Goal: Transaction & Acquisition: Purchase product/service

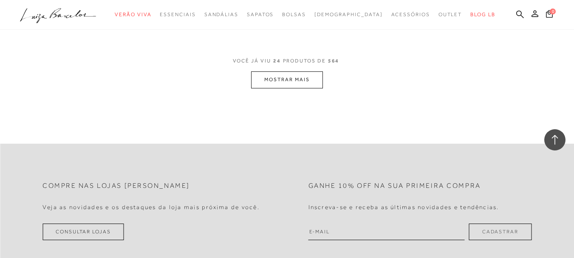
scroll to position [1656, 0]
click at [315, 72] on button "MOSTRAR MAIS" at bounding box center [286, 77] width 71 height 17
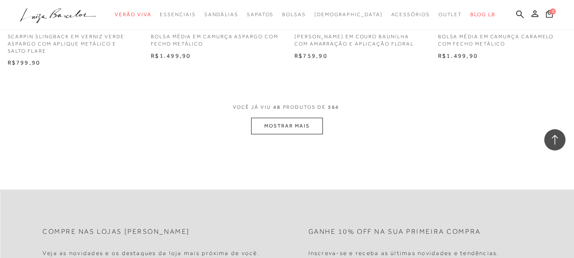
scroll to position [3220, 0]
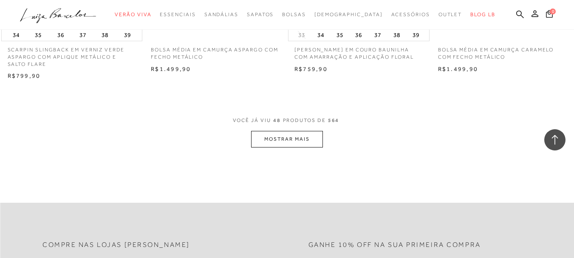
click at [296, 138] on button "MOSTRAR MAIS" at bounding box center [286, 139] width 71 height 17
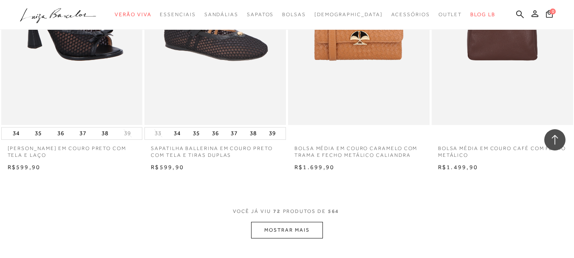
scroll to position [4748, 0]
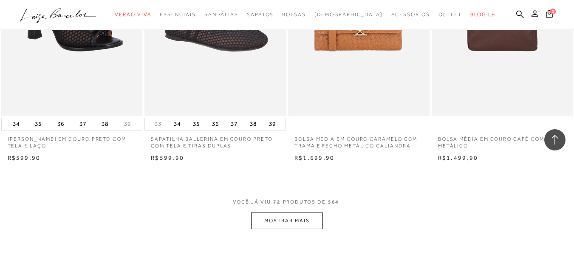
click at [298, 220] on button "MOSTRAR MAIS" at bounding box center [286, 220] width 71 height 17
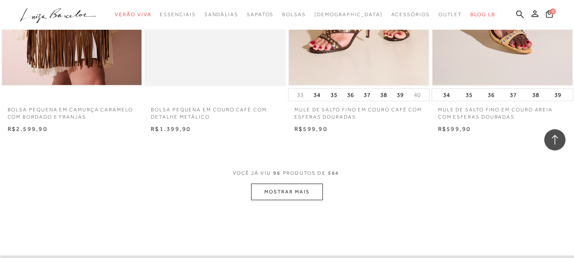
scroll to position [6382, 0]
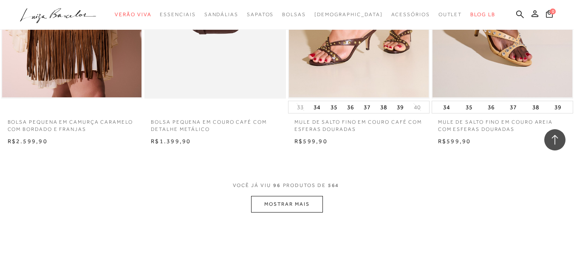
click at [299, 210] on button "MOSTRAR MAIS" at bounding box center [286, 204] width 71 height 17
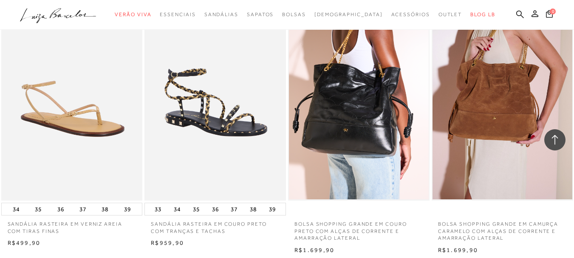
scroll to position [7944, 0]
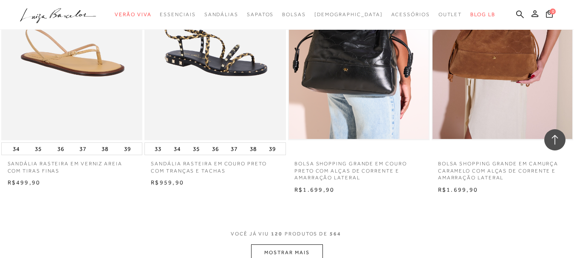
click at [301, 253] on button "MOSTRAR MAIS" at bounding box center [286, 252] width 71 height 17
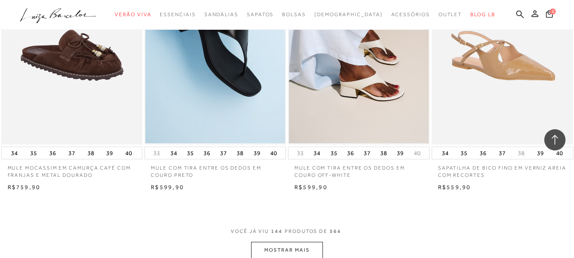
scroll to position [9629, 0]
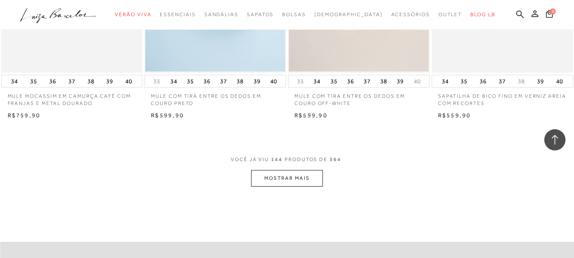
click at [298, 176] on button "MOSTRAR MAIS" at bounding box center [286, 178] width 71 height 17
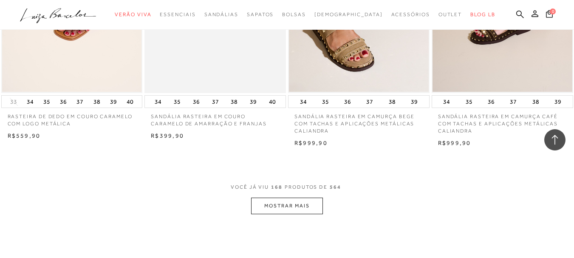
scroll to position [11233, 0]
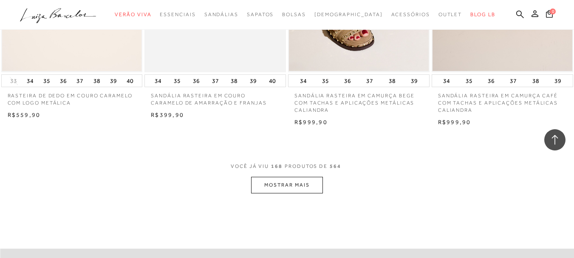
click at [274, 177] on button "MOSTRAR MAIS" at bounding box center [286, 185] width 71 height 17
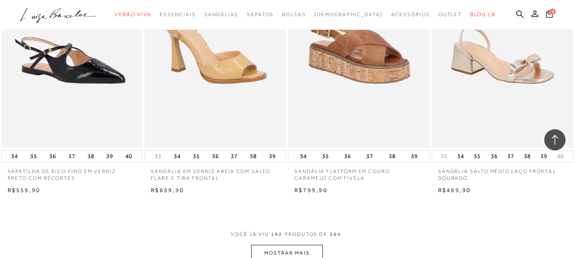
scroll to position [12917, 0]
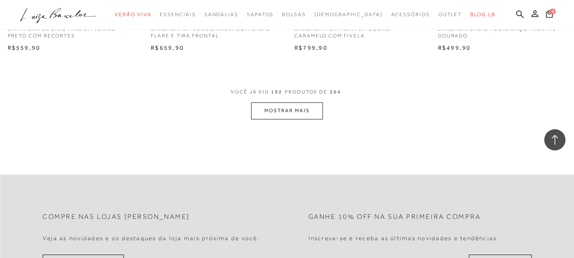
click at [280, 110] on button "MOSTRAR MAIS" at bounding box center [286, 110] width 71 height 17
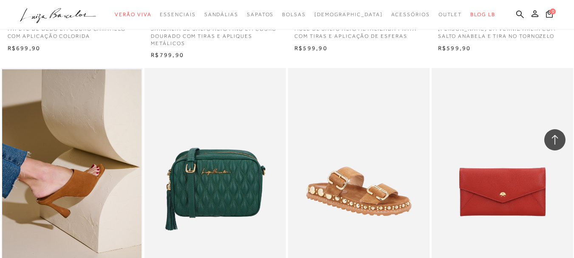
scroll to position [13237, 0]
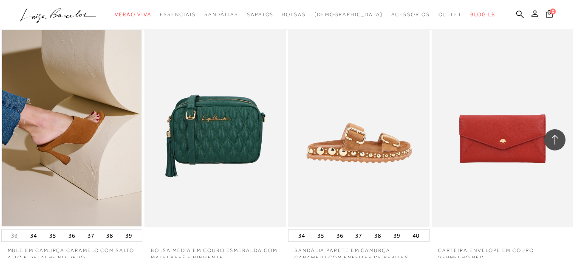
click at [397, 146] on img at bounding box center [359, 121] width 141 height 212
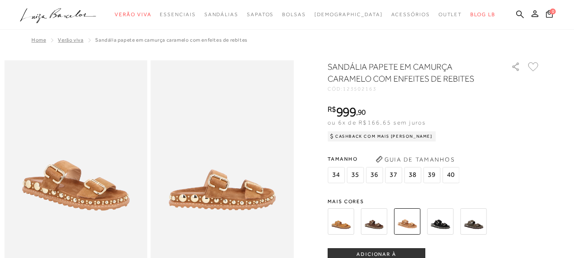
click at [374, 191] on div "SANDÁLIA PAPETE EM CAMURÇA CARAMELO COM ENFEITES DE REBITES CÓD: 123502163 × É …" at bounding box center [433, 250] width 212 height 378
click at [372, 225] on img at bounding box center [373, 221] width 26 height 26
click at [337, 218] on img at bounding box center [340, 221] width 26 height 26
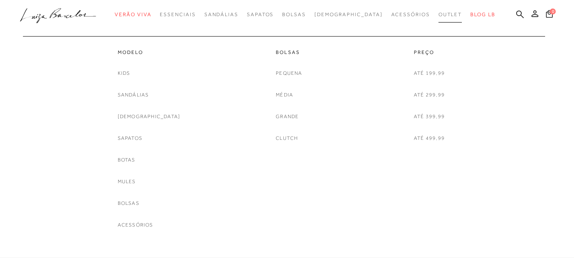
click at [438, 12] on span "Outlet" at bounding box center [450, 14] width 24 height 6
click at [145, 95] on link "Sandálias" at bounding box center [133, 94] width 31 height 9
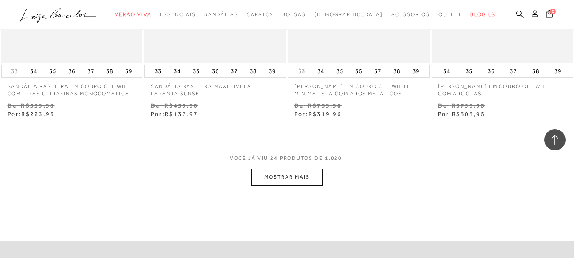
scroll to position [1630, 0]
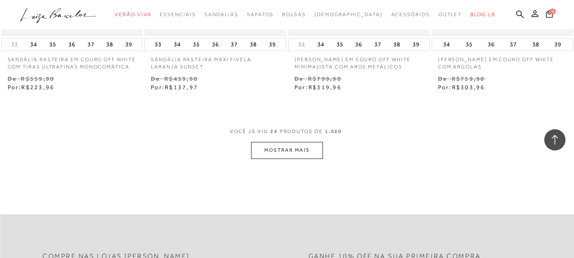
click at [296, 143] on button "MOSTRAR MAIS" at bounding box center [286, 150] width 71 height 17
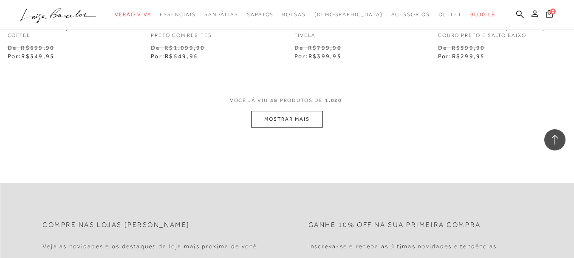
scroll to position [3299, 0]
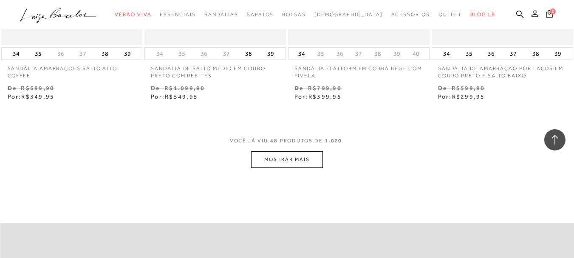
click at [298, 154] on button "MOSTRAR MAIS" at bounding box center [286, 159] width 71 height 17
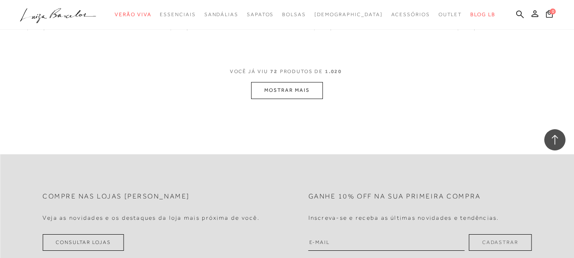
scroll to position [4974, 0]
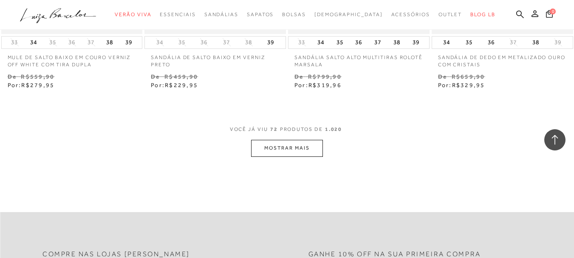
click at [290, 144] on button "MOSTRAR MAIS" at bounding box center [286, 148] width 71 height 17
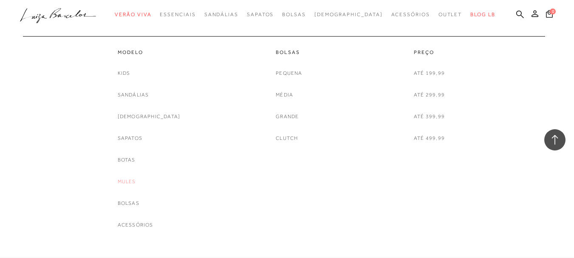
click at [136, 181] on link "Mules" at bounding box center [127, 181] width 18 height 9
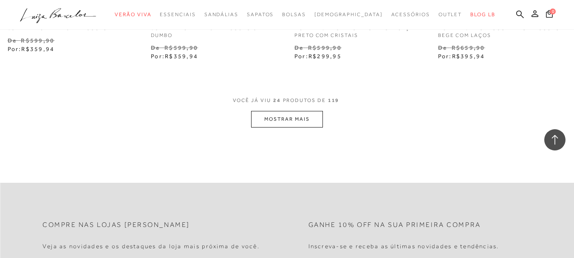
scroll to position [1639, 0]
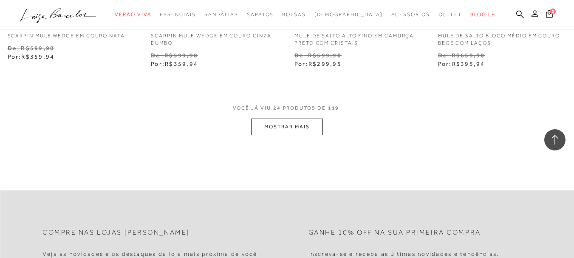
click at [298, 133] on button "MOSTRAR MAIS" at bounding box center [286, 126] width 71 height 17
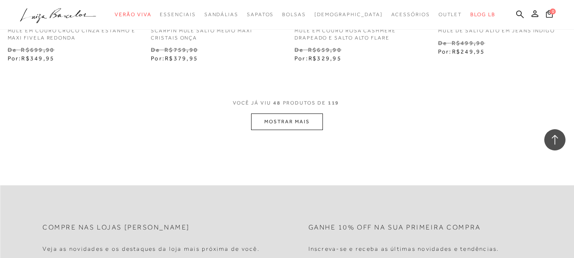
scroll to position [3282, 0]
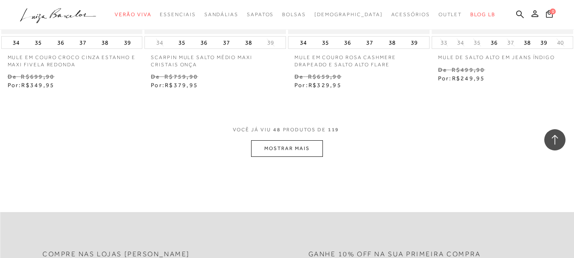
click at [295, 148] on button "MOSTRAR MAIS" at bounding box center [286, 148] width 71 height 17
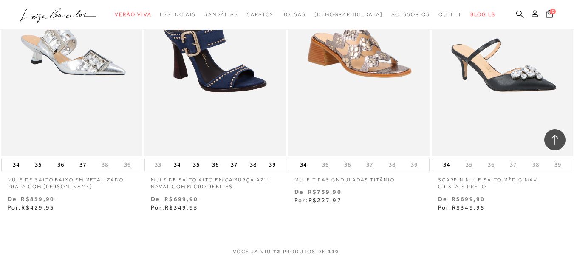
scroll to position [4871, 0]
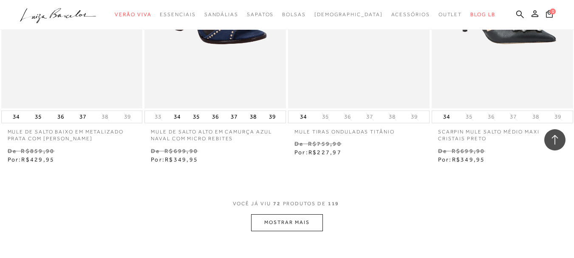
click at [296, 219] on button "MOSTRAR MAIS" at bounding box center [286, 222] width 71 height 17
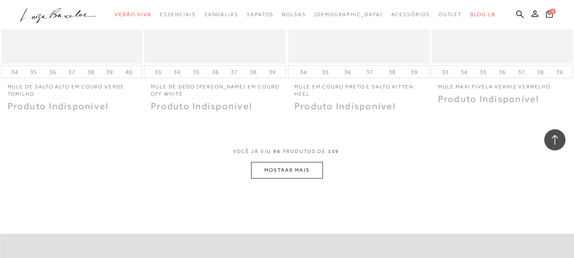
scroll to position [6590, 0]
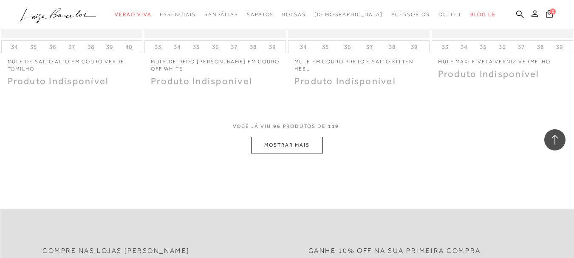
click at [279, 140] on button "MOSTRAR MAIS" at bounding box center [286, 145] width 71 height 17
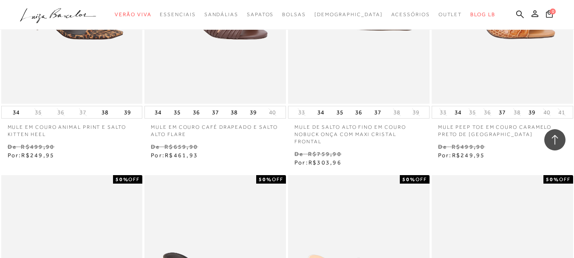
scroll to position [0, 0]
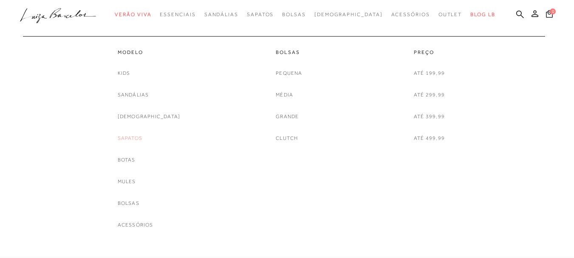
click at [142, 137] on link "Sapatos" at bounding box center [130, 138] width 25 height 9
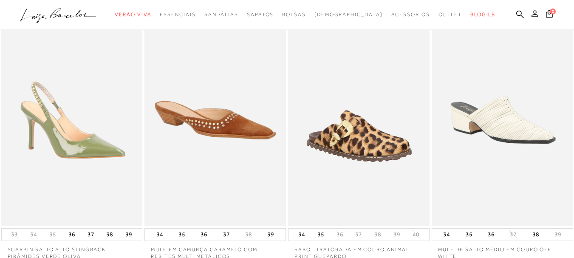
scroll to position [83, 0]
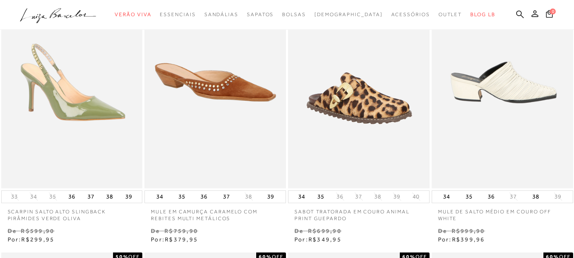
click at [509, 90] on img at bounding box center [502, 82] width 141 height 212
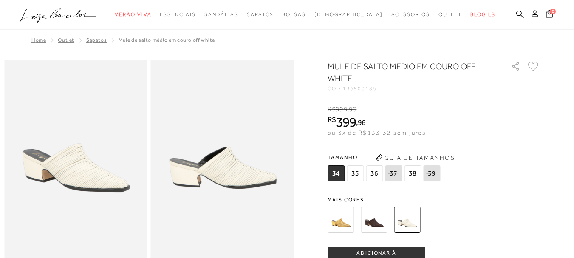
click at [379, 225] on img at bounding box center [373, 219] width 26 height 26
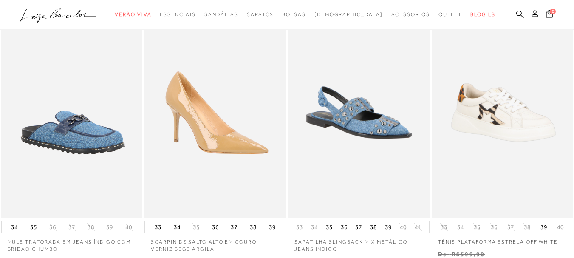
scroll to position [337, 0]
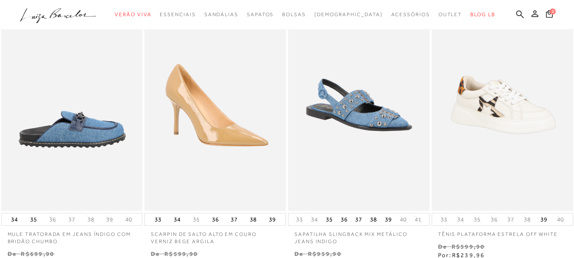
click at [112, 166] on img at bounding box center [72, 105] width 141 height 212
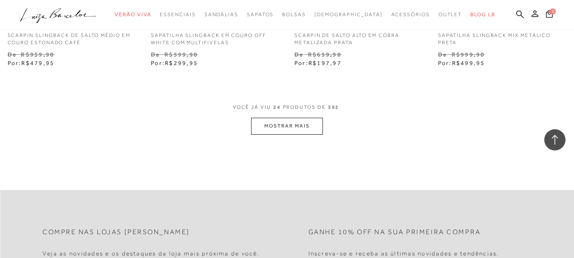
scroll to position [1639, 0]
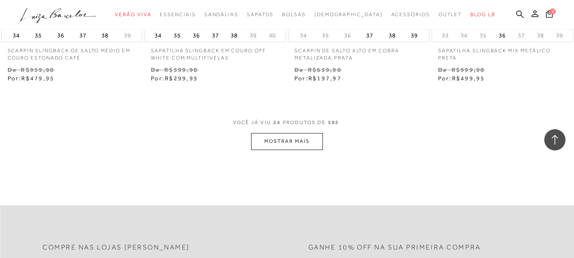
click at [287, 142] on button "MOSTRAR MAIS" at bounding box center [286, 141] width 71 height 17
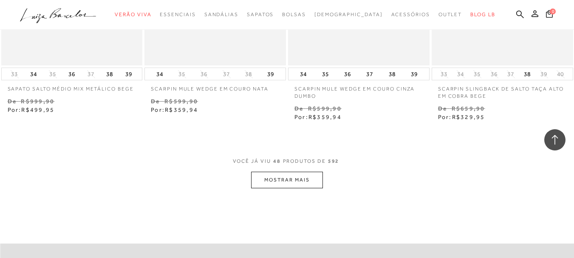
scroll to position [3291, 0]
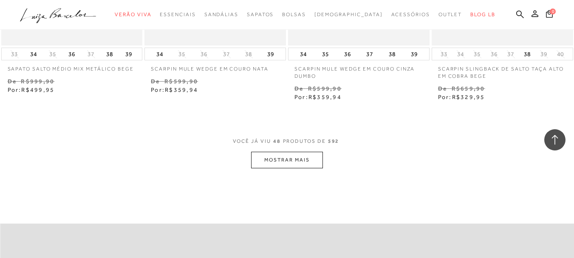
click at [307, 152] on button "MOSTRAR MAIS" at bounding box center [286, 160] width 71 height 17
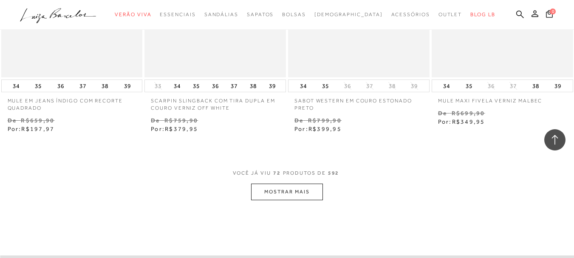
scroll to position [4933, 0]
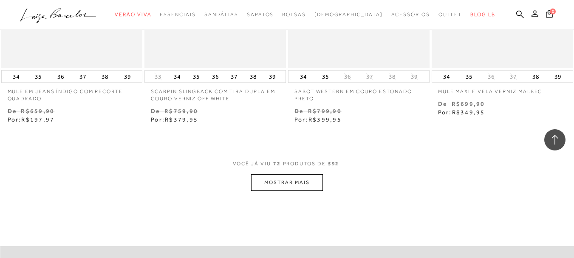
click at [289, 174] on button "MOSTRAR MAIS" at bounding box center [286, 182] width 71 height 17
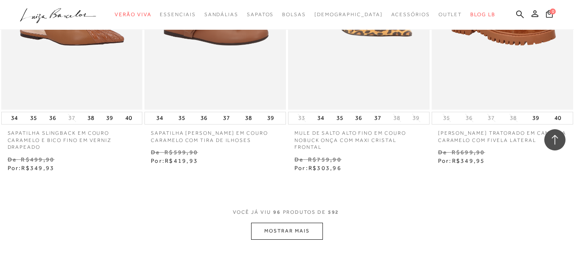
scroll to position [6611, 0]
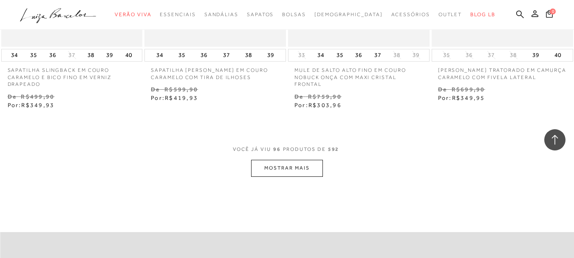
click at [304, 160] on button "MOSTRAR MAIS" at bounding box center [286, 168] width 71 height 17
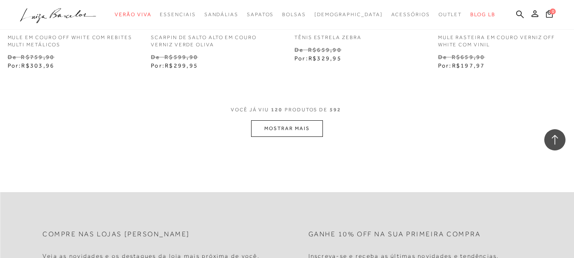
scroll to position [8292, 0]
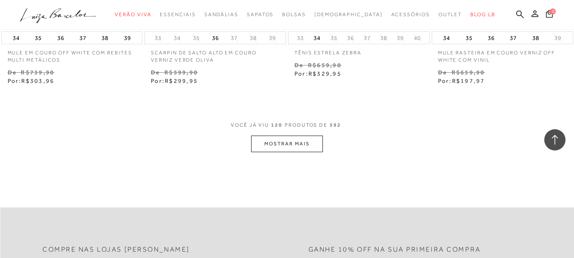
click at [293, 135] on button "MOSTRAR MAIS" at bounding box center [286, 143] width 71 height 17
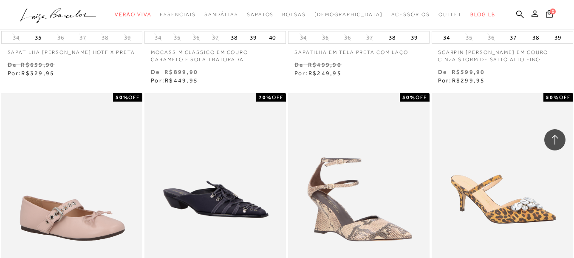
scroll to position [8863, 0]
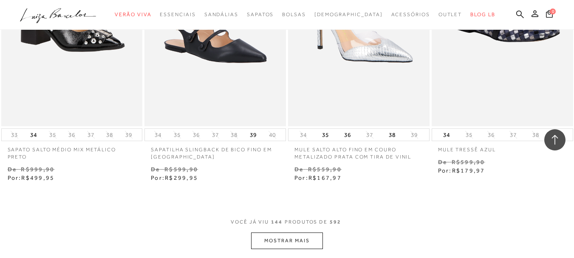
scroll to position [10006, 0]
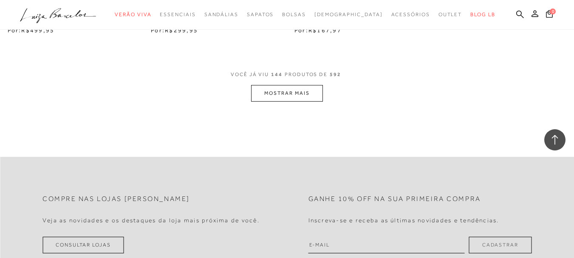
click at [275, 87] on button "MOSTRAR MAIS" at bounding box center [286, 93] width 71 height 17
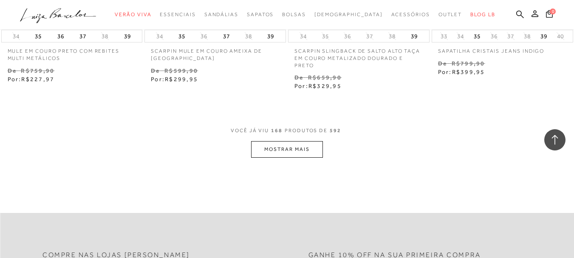
scroll to position [11550, 0]
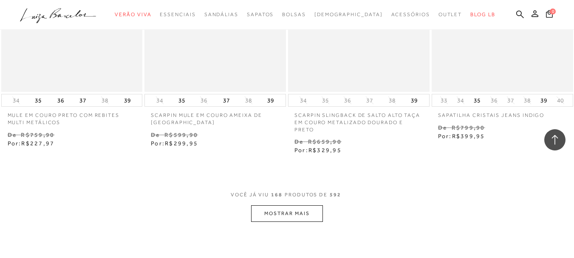
click at [313, 205] on button "MOSTRAR MAIS" at bounding box center [286, 213] width 71 height 17
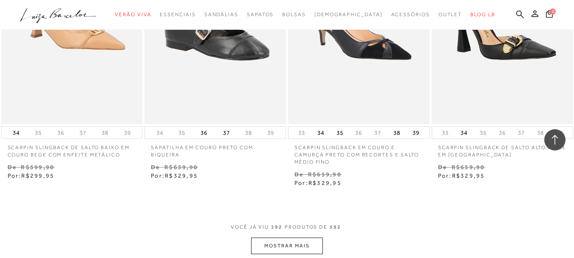
scroll to position [13262, 0]
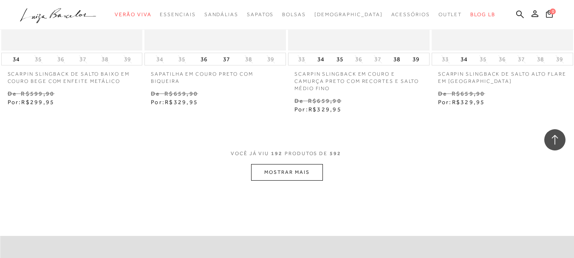
click at [295, 164] on button "MOSTRAR MAIS" at bounding box center [286, 172] width 71 height 17
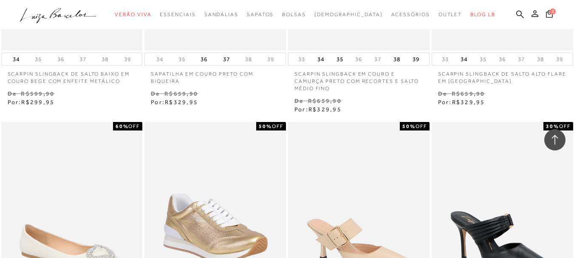
drag, startPoint x: 573, startPoint y: 214, endPoint x: 574, endPoint y: 222, distance: 9.0
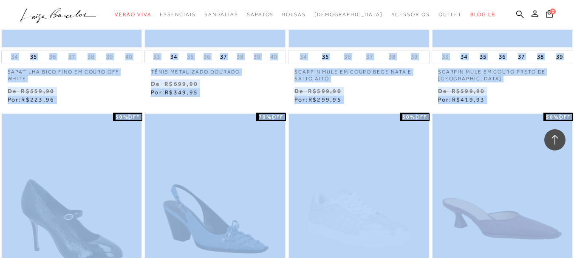
scroll to position [13565, 0]
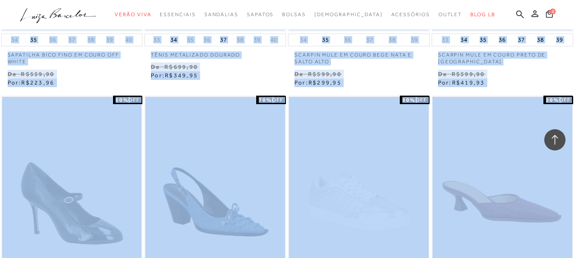
click at [519, 70] on p "De R$599,90" at bounding box center [502, 74] width 129 height 9
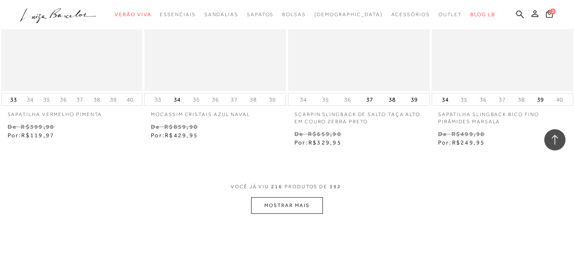
scroll to position [14955, 0]
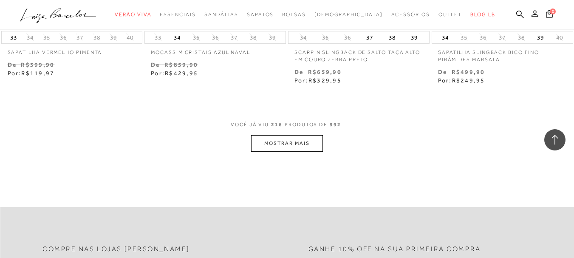
click at [305, 135] on button "MOSTRAR MAIS" at bounding box center [286, 143] width 71 height 17
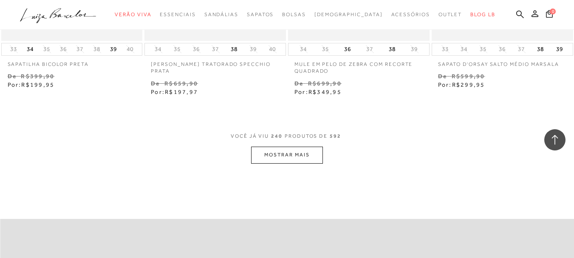
scroll to position [16692, 0]
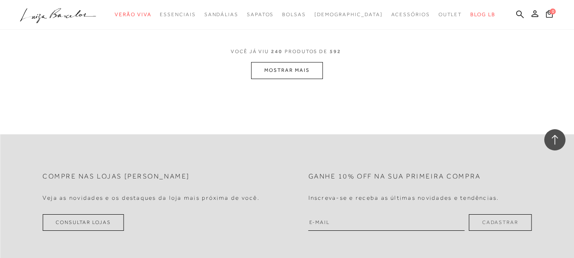
click at [290, 62] on button "MOSTRAR MAIS" at bounding box center [286, 70] width 71 height 17
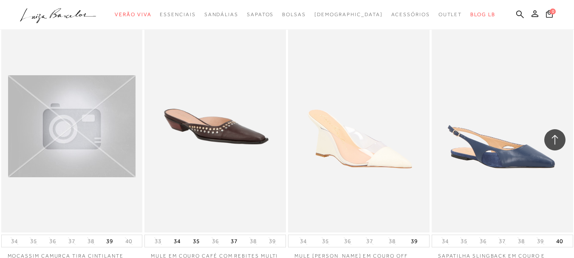
scroll to position [18265, 0]
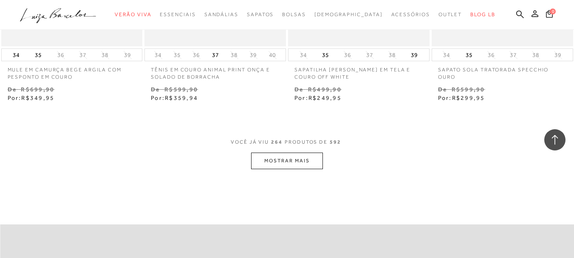
click at [292, 152] on button "MOSTRAR MAIS" at bounding box center [286, 160] width 71 height 17
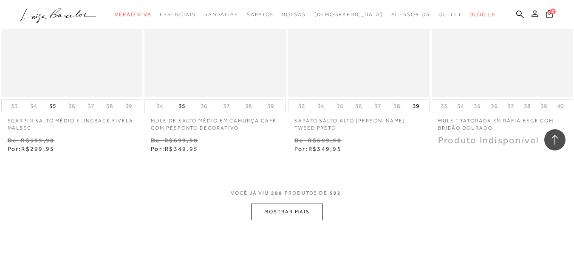
scroll to position [19889, 0]
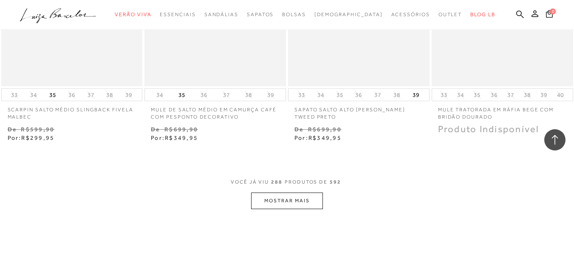
click at [303, 192] on button "MOSTRAR MAIS" at bounding box center [286, 200] width 71 height 17
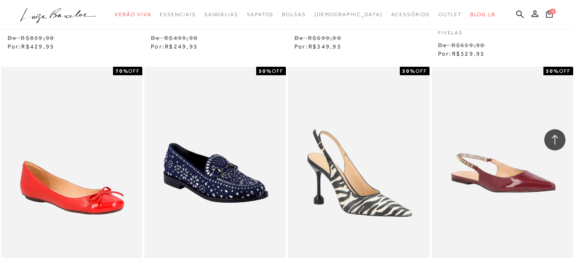
scroll to position [14076, 0]
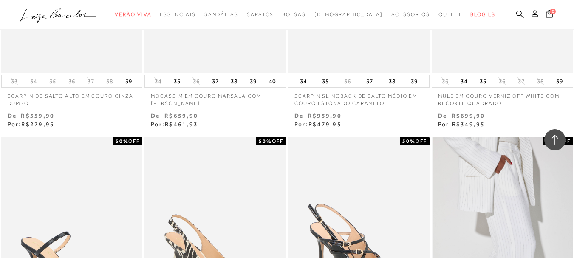
click at [524, 199] on img at bounding box center [502, 243] width 141 height 212
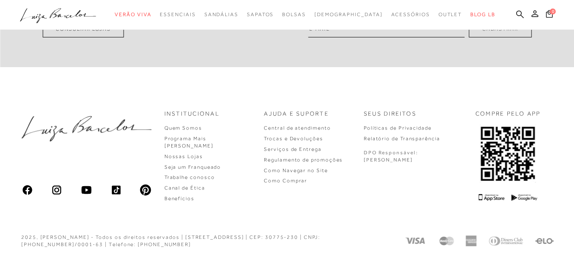
click at [0, 0] on input "Descrição" at bounding box center [0, 0] width 0 height 0
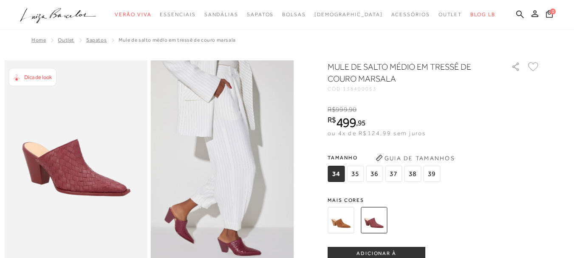
click at [352, 216] on img at bounding box center [340, 220] width 26 height 26
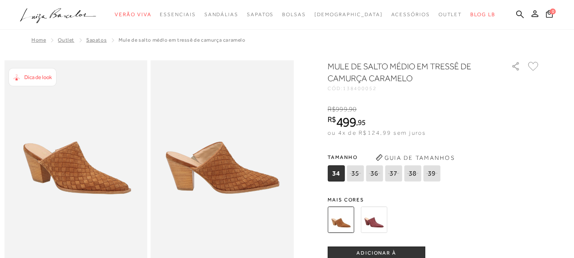
click at [373, 218] on img at bounding box center [373, 219] width 26 height 26
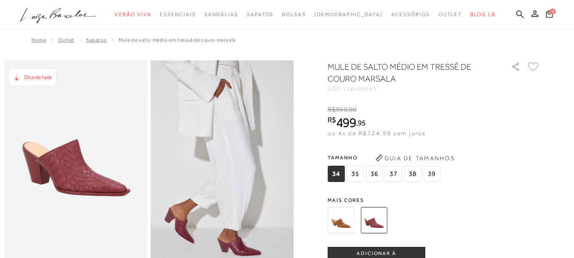
click at [516, 14] on icon at bounding box center [520, 14] width 8 height 8
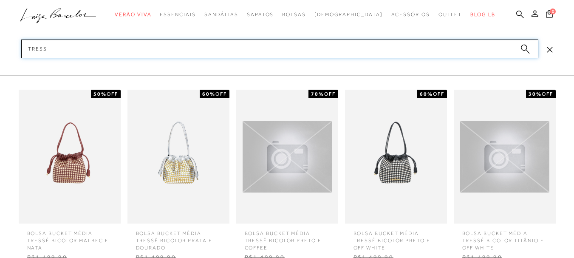
type input "tresse"
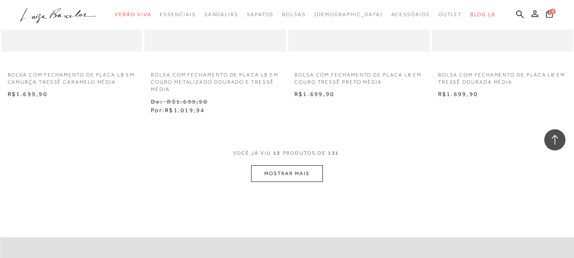
scroll to position [809, 0]
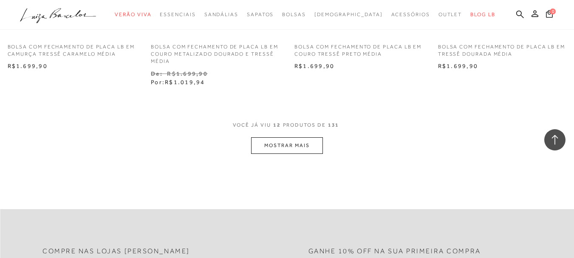
click at [293, 151] on button "MOSTRAR MAIS" at bounding box center [286, 145] width 71 height 17
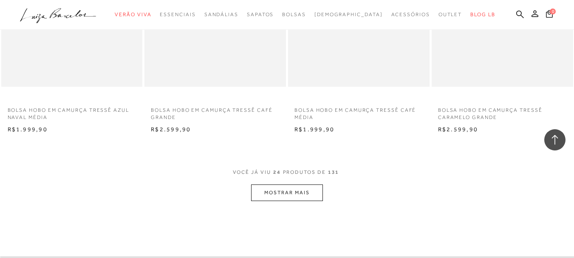
scroll to position [1577, 0]
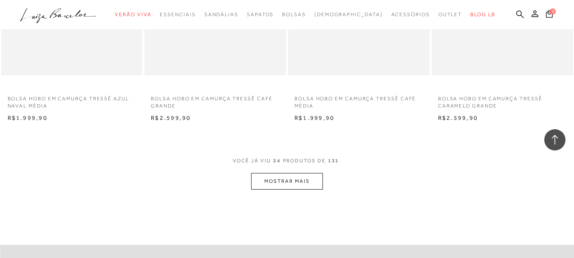
click at [298, 178] on button "MOSTRAR MAIS" at bounding box center [286, 181] width 71 height 17
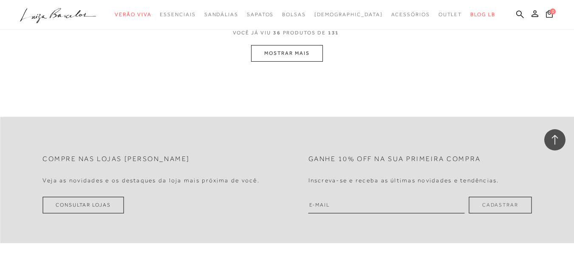
scroll to position [2528, 0]
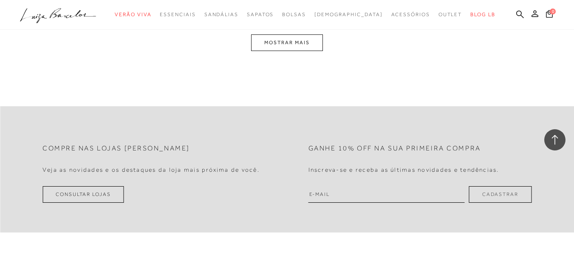
click at [296, 42] on button "MOSTRAR MAIS" at bounding box center [286, 42] width 71 height 17
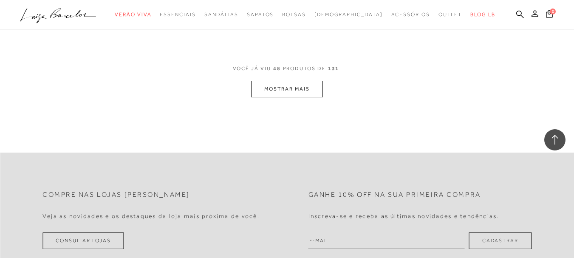
scroll to position [3261, 0]
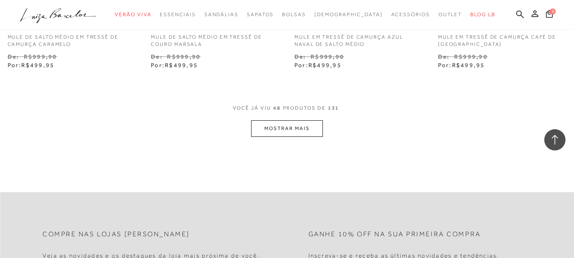
click at [300, 130] on button "MOSTRAR MAIS" at bounding box center [286, 128] width 71 height 17
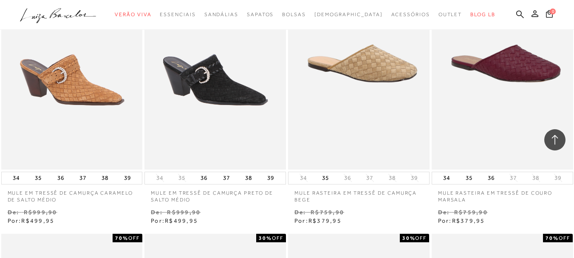
scroll to position [3285, 0]
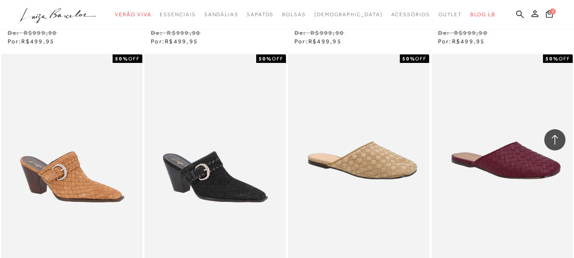
click at [68, 172] on img at bounding box center [72, 159] width 140 height 209
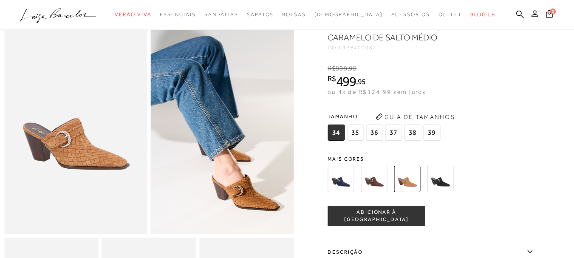
scroll to position [44, 0]
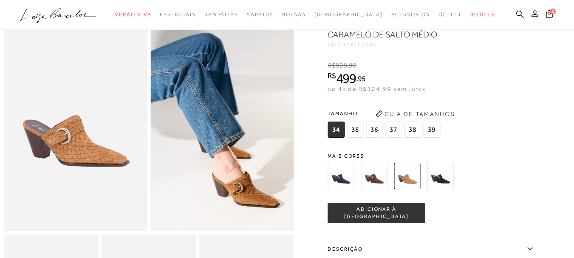
click at [450, 179] on img at bounding box center [440, 176] width 26 height 26
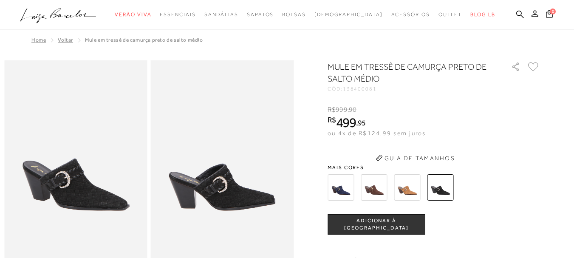
click at [447, 226] on div "tamanho 34 35 36 37 38 39 Escolha sua numeração para prosseguir com a sua compr…" at bounding box center [433, 224] width 212 height 20
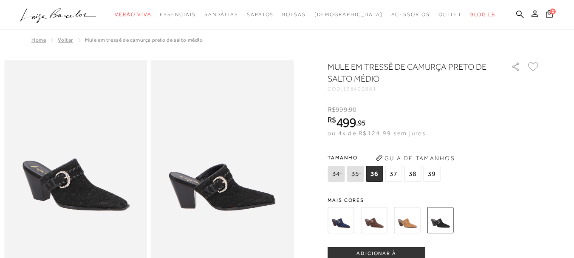
click at [411, 221] on img at bounding box center [407, 220] width 26 height 26
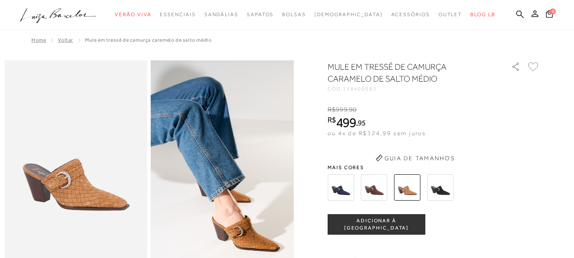
click at [411, 221] on span "ADICIONAR À [GEOGRAPHIC_DATA]" at bounding box center [376, 224] width 97 height 15
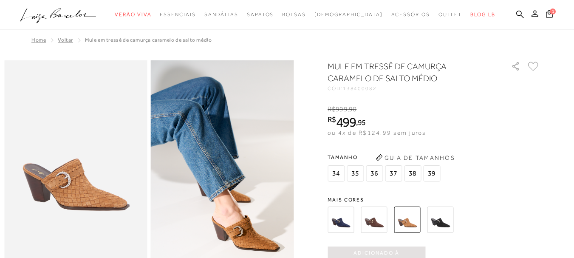
click at [372, 217] on img at bounding box center [373, 219] width 26 height 26
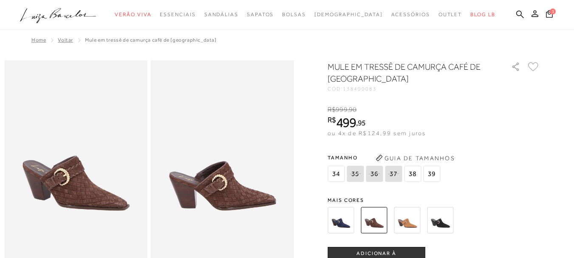
click at [343, 220] on img at bounding box center [340, 220] width 26 height 26
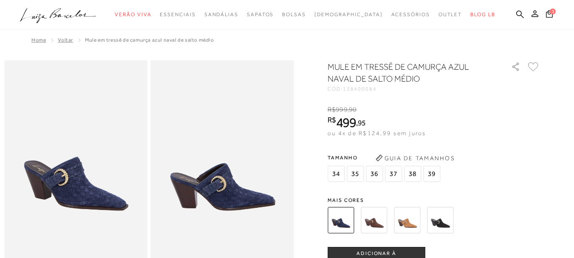
click at [407, 219] on img at bounding box center [407, 220] width 26 height 26
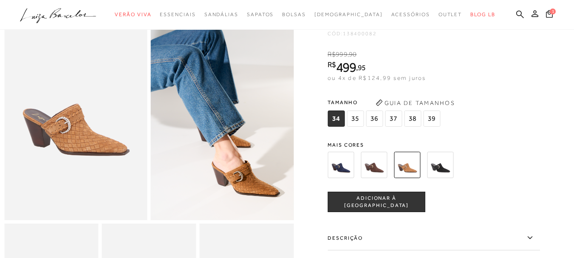
scroll to position [57, 0]
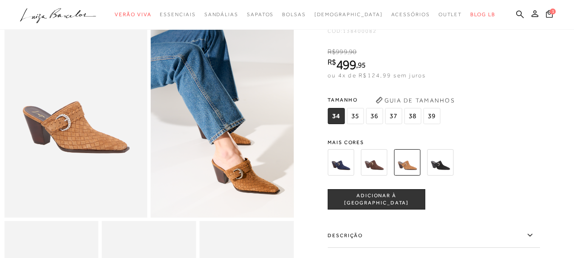
click at [395, 116] on span "37" at bounding box center [393, 116] width 17 height 16
click at [407, 194] on button "ADICIONAR À [GEOGRAPHIC_DATA]" at bounding box center [376, 199] width 98 height 20
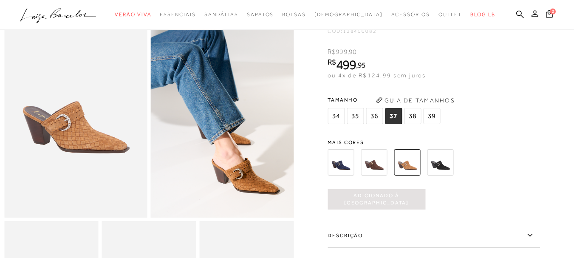
scroll to position [0, 0]
click at [549, 10] on span "2" at bounding box center [552, 10] width 7 height 7
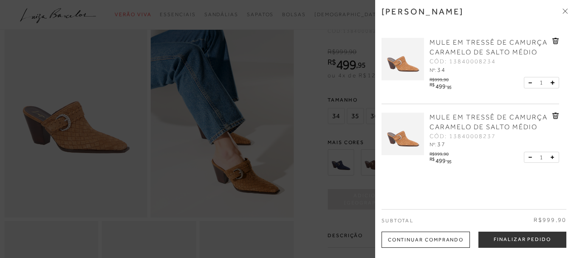
click at [160, 27] on div at bounding box center [287, 129] width 574 height 258
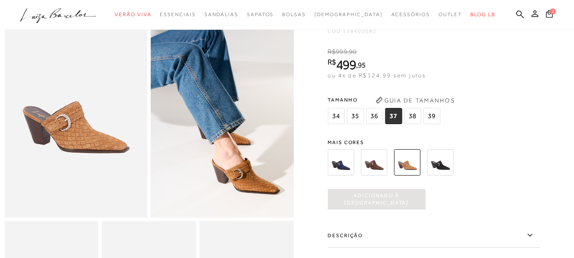
click at [503, 9] on ul ".a{fill-rule:evenodd;} Verão Viva Em alta Favoritos das Influenciadoras Apostas…" at bounding box center [280, 15] width 521 height 16
click at [516, 14] on icon at bounding box center [520, 14] width 8 height 8
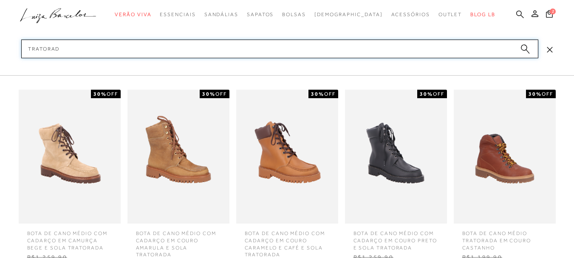
type input "tratorado"
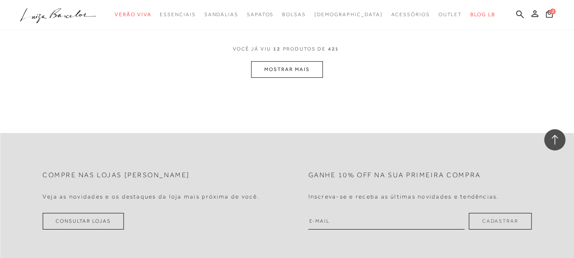
scroll to position [765, 0]
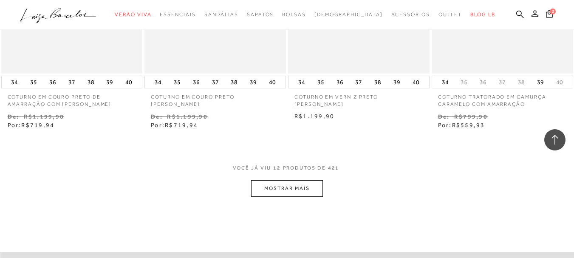
click at [274, 191] on button "MOSTRAR MAIS" at bounding box center [286, 188] width 71 height 17
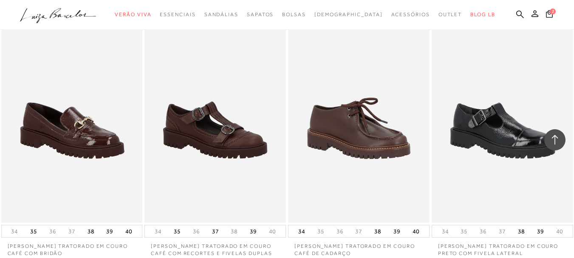
scroll to position [1503, 0]
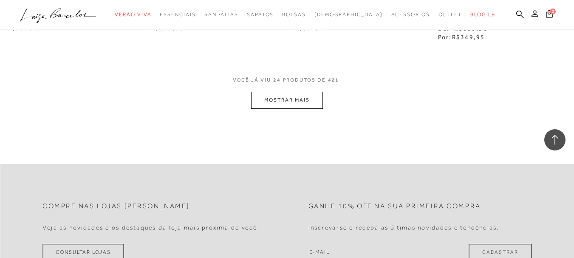
click at [294, 99] on button "MOSTRAR MAIS" at bounding box center [286, 100] width 71 height 17
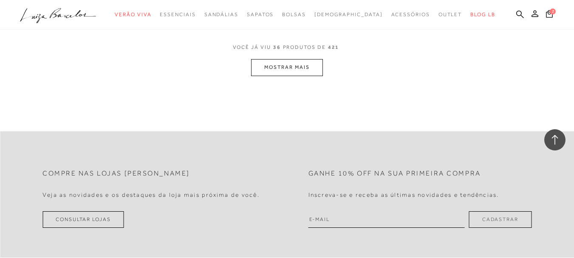
scroll to position [2484, 0]
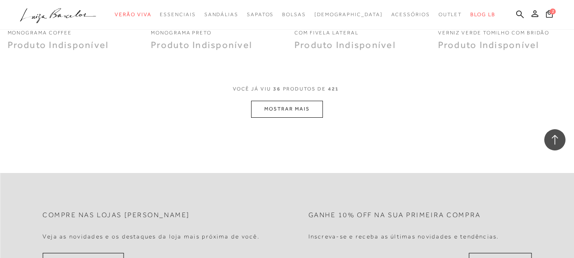
click at [301, 107] on button "MOSTRAR MAIS" at bounding box center [286, 109] width 71 height 17
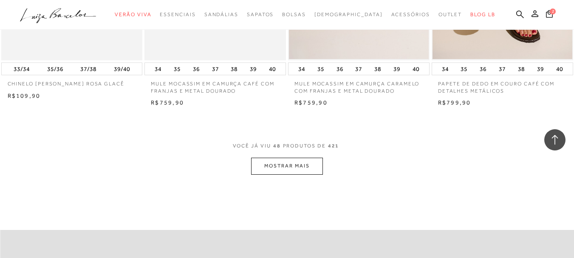
scroll to position [3218, 0]
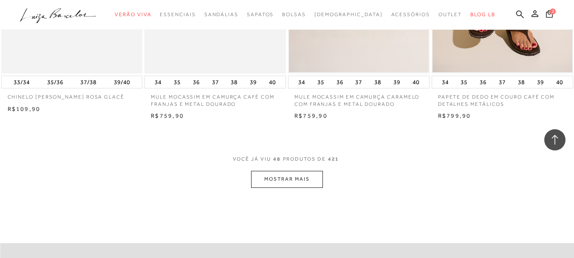
click at [306, 177] on button "MOSTRAR MAIS" at bounding box center [286, 179] width 71 height 17
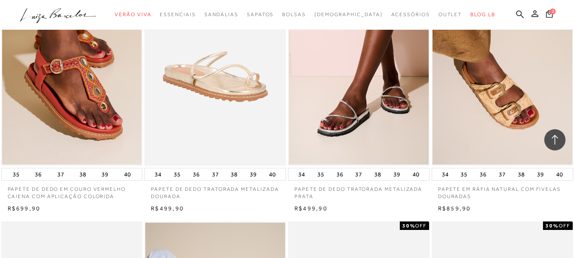
scroll to position [3668, 0]
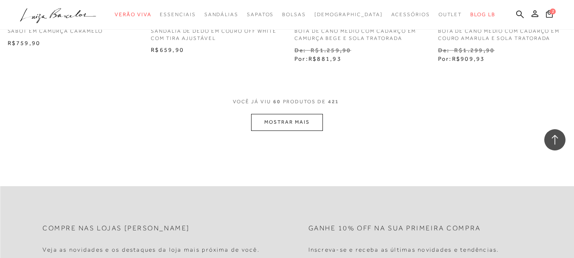
click at [295, 121] on button "MOSTRAR MAIS" at bounding box center [286, 122] width 71 height 17
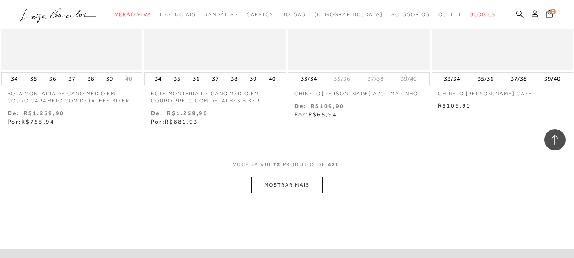
click at [282, 187] on button "MOSTRAR MAIS" at bounding box center [286, 185] width 71 height 17
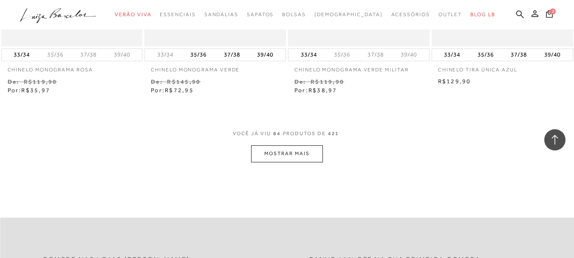
click at [291, 158] on button "MOSTRAR MAIS" at bounding box center [286, 153] width 71 height 17
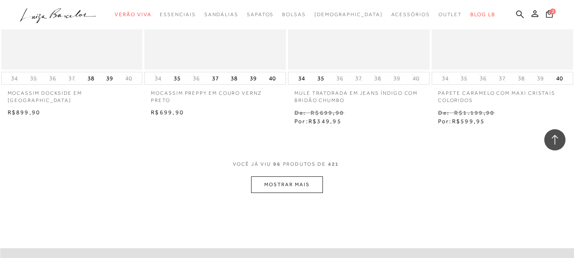
scroll to position [6498, 0]
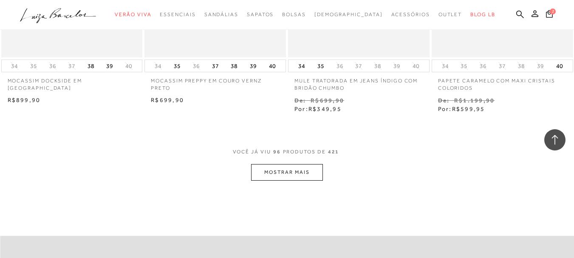
click at [277, 178] on button "MOSTRAR MAIS" at bounding box center [286, 172] width 71 height 17
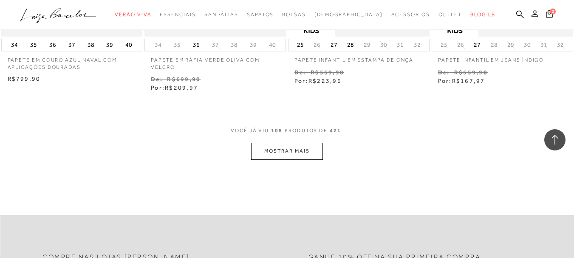
scroll to position [7309, 0]
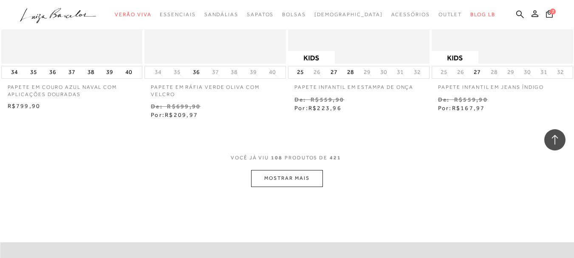
click at [289, 170] on button "MOSTRAR MAIS" at bounding box center [286, 178] width 71 height 17
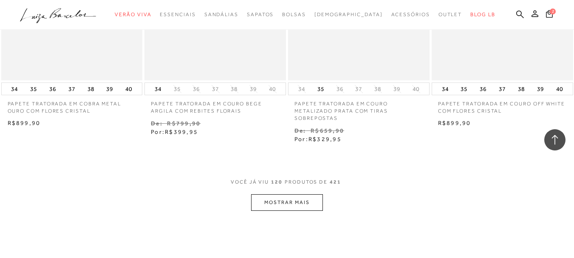
scroll to position [8145, 0]
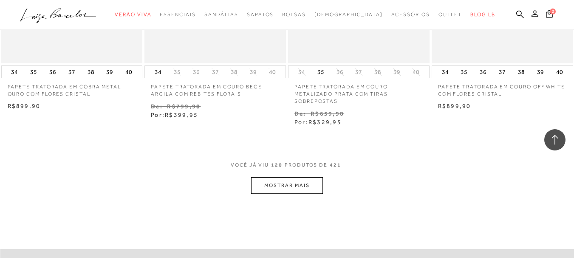
click at [284, 177] on button "MOSTRAR MAIS" at bounding box center [286, 185] width 71 height 17
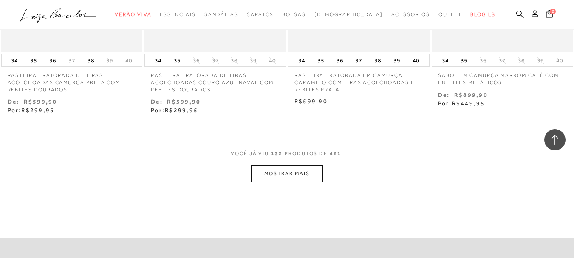
scroll to position [9056, 0]
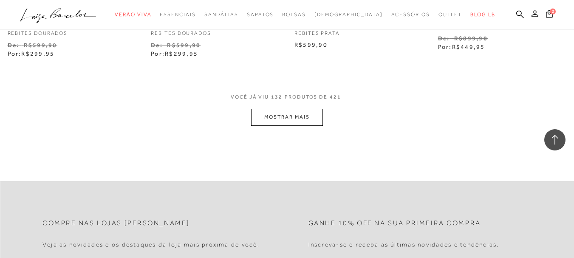
click at [298, 109] on button "MOSTRAR MAIS" at bounding box center [286, 117] width 71 height 17
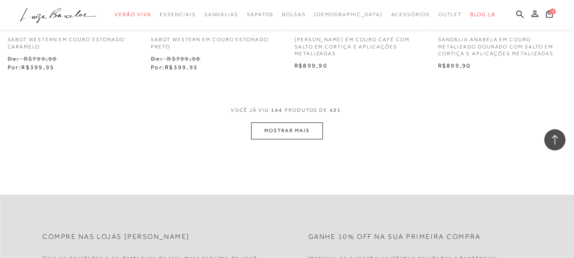
scroll to position [9904, 0]
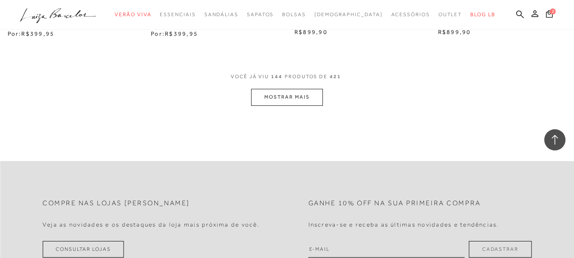
click at [292, 91] on button "MOSTRAR MAIS" at bounding box center [286, 97] width 71 height 17
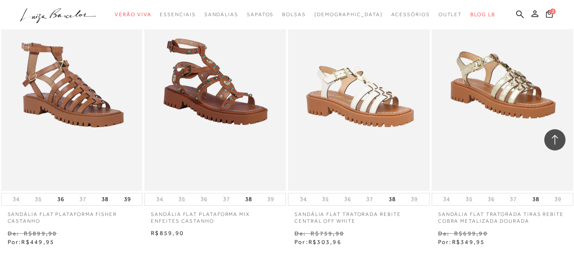
scroll to position [10528, 0]
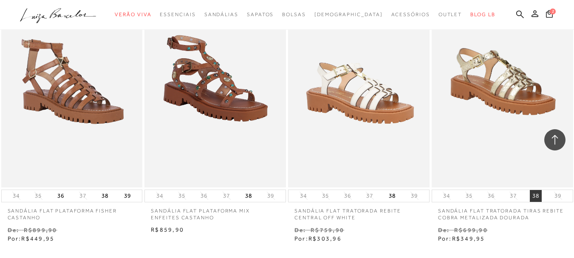
click at [535, 190] on button "38" at bounding box center [535, 196] width 12 height 12
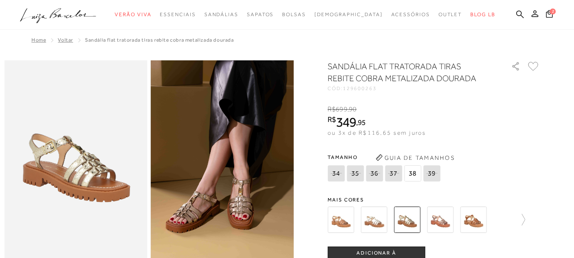
click at [231, 214] on img at bounding box center [222, 167] width 143 height 214
click at [438, 222] on img at bounding box center [440, 219] width 26 height 26
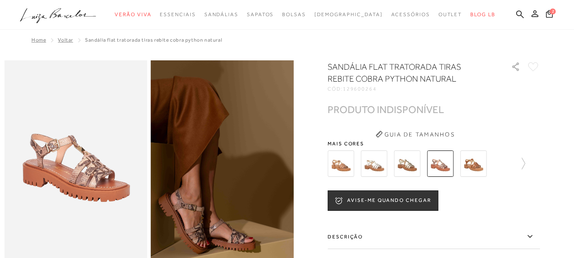
click at [369, 166] on img at bounding box center [373, 163] width 26 height 26
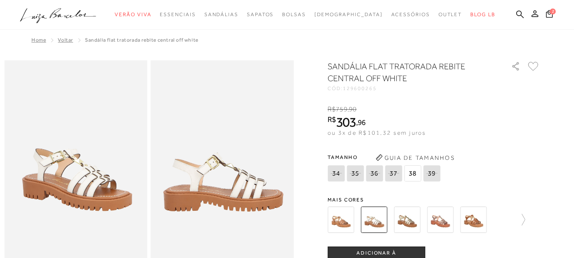
click at [412, 228] on img at bounding box center [407, 219] width 26 height 26
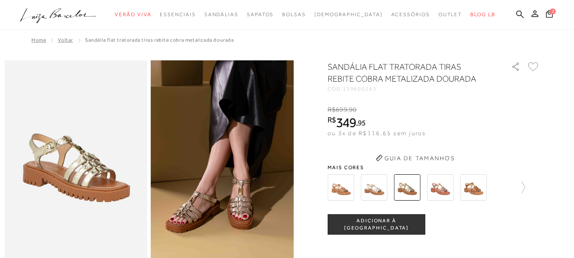
click at [412, 228] on button "ADICIONAR À [GEOGRAPHIC_DATA]" at bounding box center [376, 224] width 98 height 20
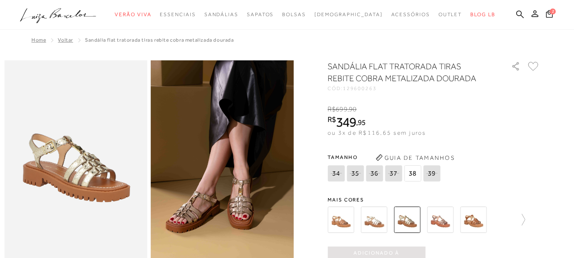
click at [476, 227] on img at bounding box center [473, 219] width 26 height 26
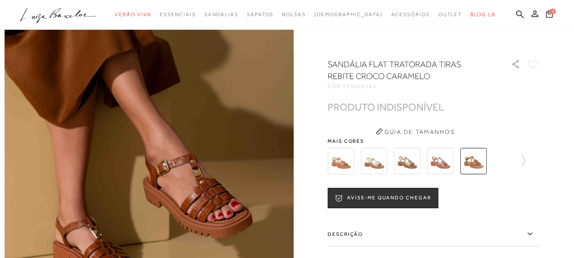
scroll to position [120, 0]
